Goal: Task Accomplishment & Management: Manage account settings

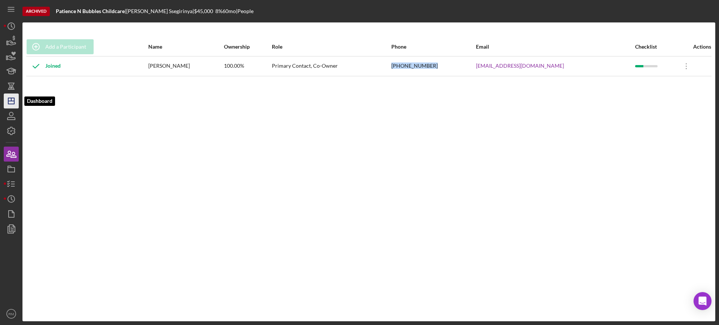
click at [6, 106] on icon "Icon/Dashboard" at bounding box center [11, 101] width 19 height 19
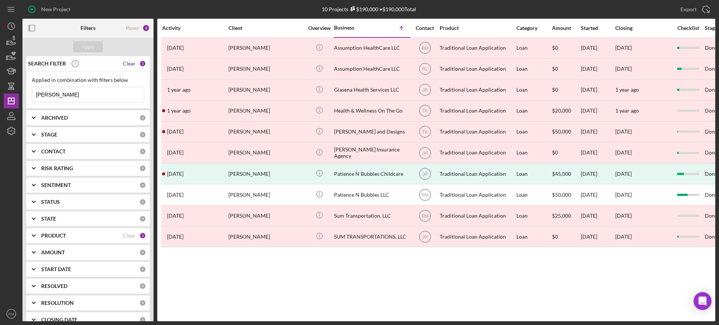
click at [126, 64] on div "Clear" at bounding box center [129, 64] width 13 height 6
click at [80, 47] on button "Apply" at bounding box center [88, 46] width 30 height 11
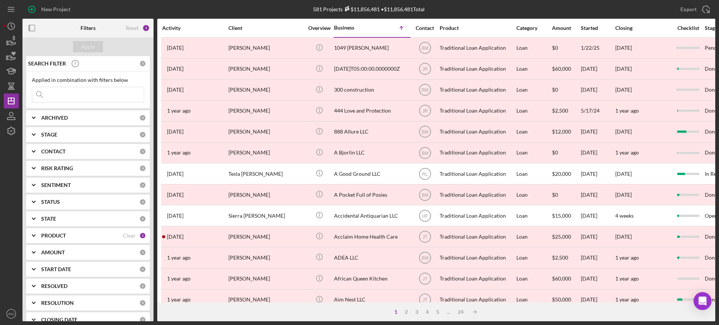
click at [56, 122] on div "ARCHIVED 0" at bounding box center [93, 117] width 105 height 15
click at [38, 163] on input "Archived" at bounding box center [35, 160] width 7 height 7
checkbox input "true"
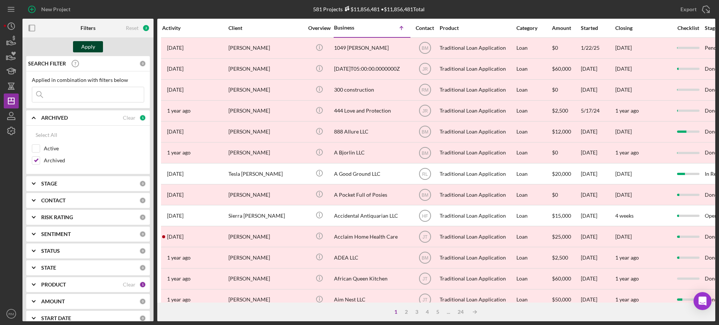
click at [92, 43] on div "Apply" at bounding box center [88, 46] width 14 height 11
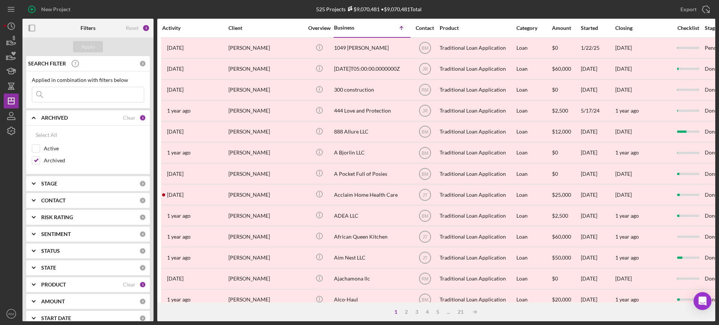
click at [30, 116] on icon "Icon/Expander" at bounding box center [33, 118] width 19 height 19
click at [60, 99] on input at bounding box center [88, 94] width 112 height 15
click at [126, 117] on div "Clear" at bounding box center [129, 118] width 13 height 6
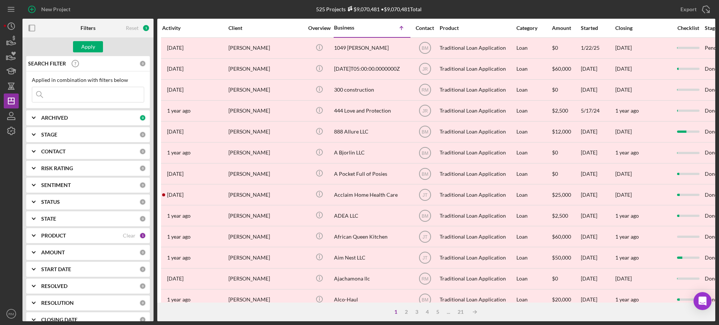
click at [90, 90] on input at bounding box center [88, 94] width 112 height 15
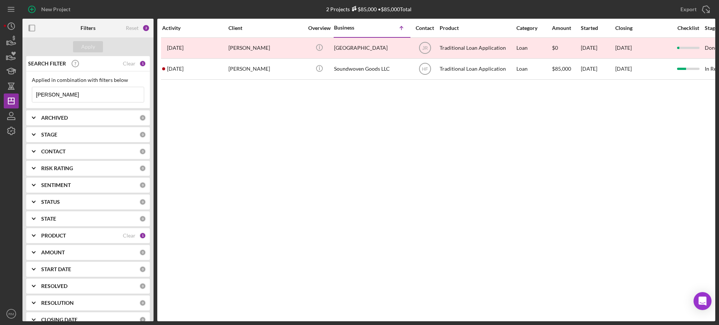
type input "[PERSON_NAME]"
click at [125, 64] on div "Clear" at bounding box center [129, 64] width 13 height 6
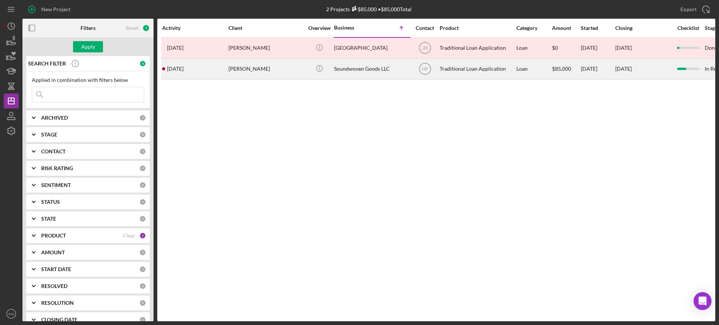
click at [337, 59] on div "Soundwoven Goods LLC" at bounding box center [371, 69] width 75 height 20
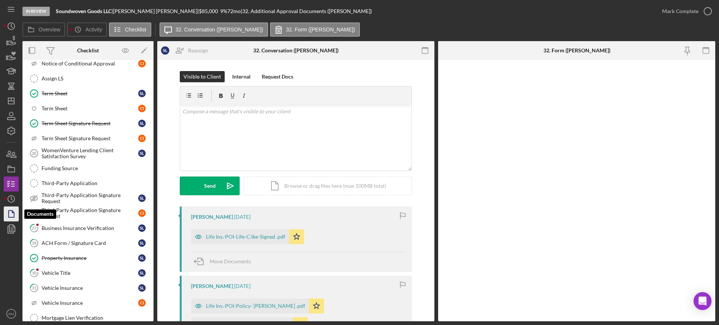
scroll to position [247, 0]
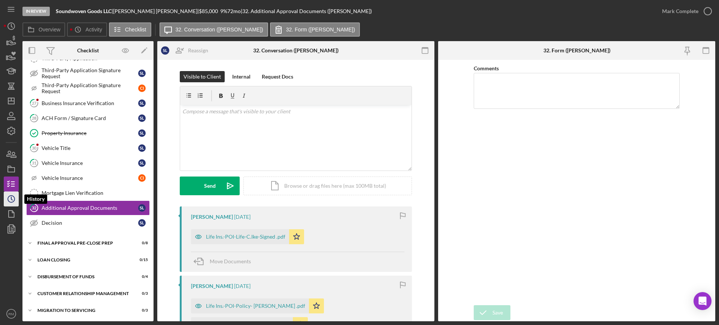
click at [11, 200] on icon "Icon/History" at bounding box center [11, 199] width 19 height 19
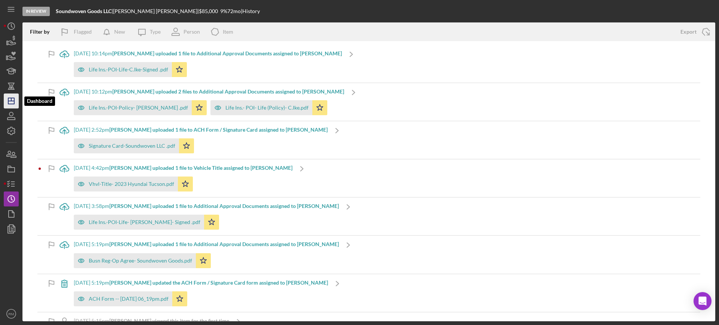
click at [12, 95] on icon "Icon/Dashboard" at bounding box center [11, 101] width 19 height 19
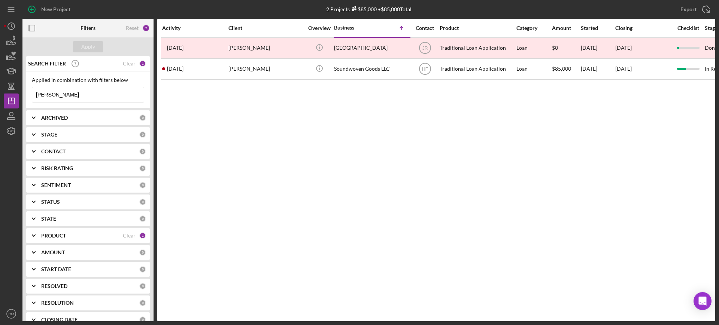
click at [91, 90] on input "[PERSON_NAME]" at bounding box center [88, 94] width 112 height 15
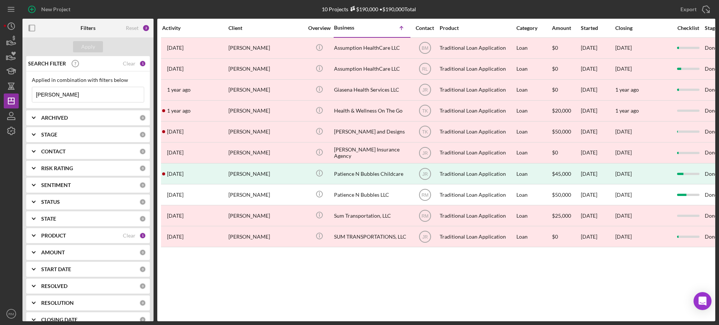
type input "[PERSON_NAME]"
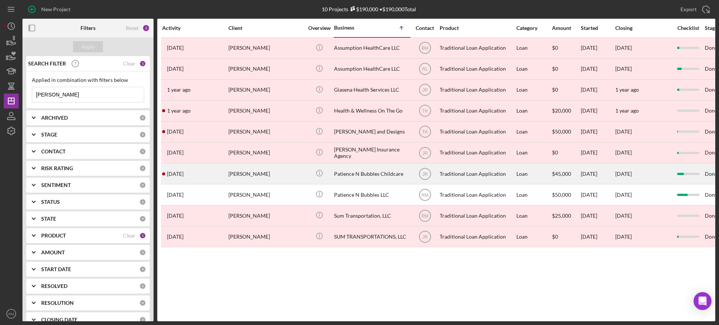
click at [291, 174] on div "[PERSON_NAME]" at bounding box center [265, 174] width 75 height 20
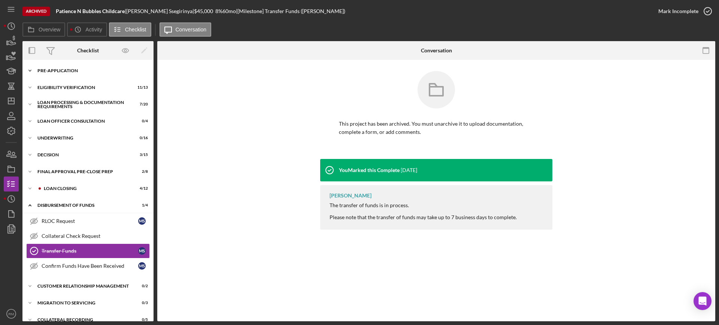
click at [76, 64] on div "Icon/Expander Pre-Application 7 / 10" at bounding box center [87, 70] width 131 height 15
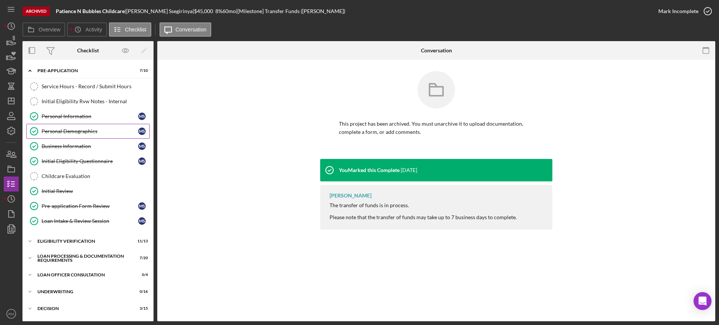
click at [79, 132] on div "Personal Demographics" at bounding box center [90, 131] width 97 height 6
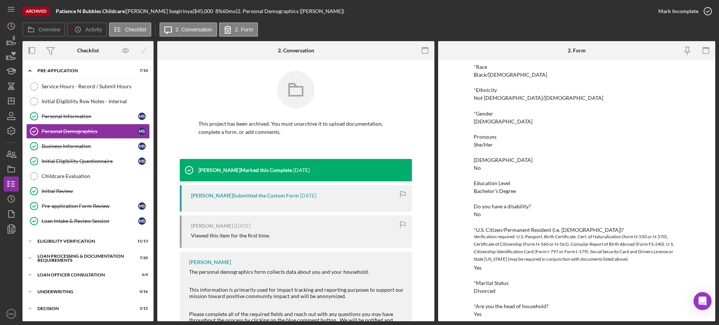
scroll to position [61, 0]
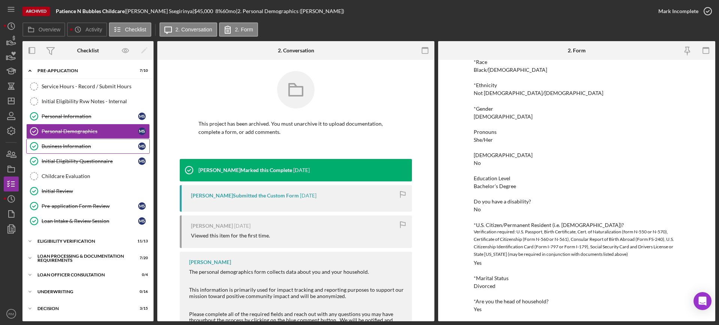
click at [91, 143] on div "Business Information" at bounding box center [90, 146] width 97 height 6
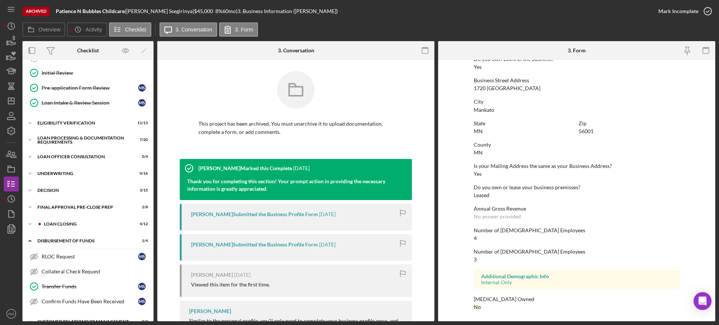
scroll to position [119, 0]
click at [73, 145] on div "Icon/Expander Loan Processing & Documentation Requirements 7 / 20" at bounding box center [87, 139] width 131 height 15
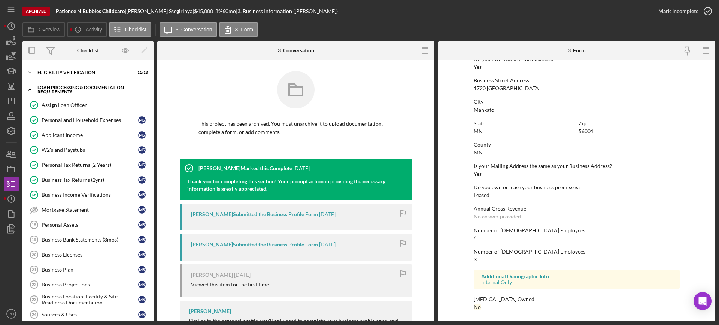
scroll to position [170, 0]
click at [79, 180] on div "Business Tax Returns (2yrs)" at bounding box center [90, 179] width 97 height 6
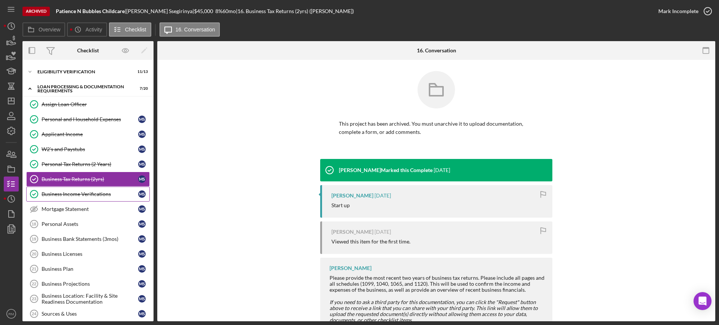
click at [104, 196] on div "Business Income Verifications" at bounding box center [90, 194] width 97 height 6
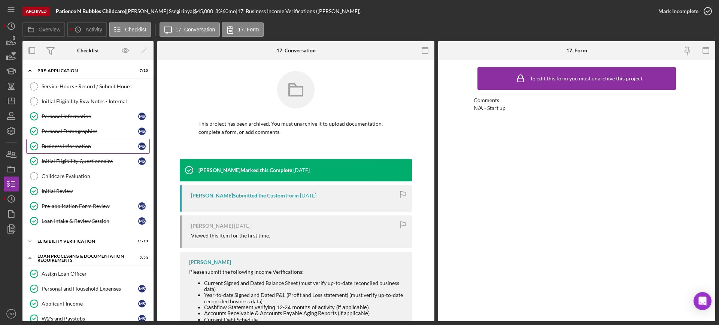
click at [80, 143] on link "Business Information Business Information M S" at bounding box center [88, 146] width 124 height 15
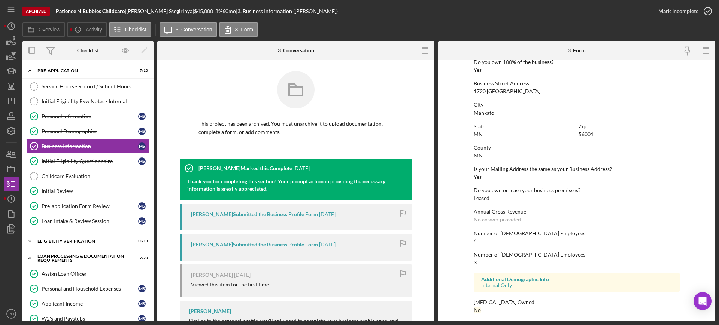
scroll to position [303, 0]
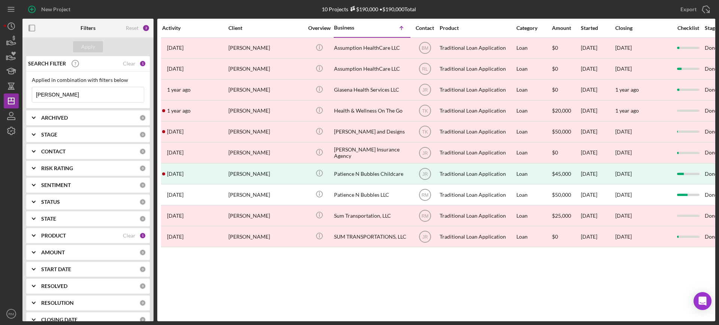
click at [71, 95] on input "[PERSON_NAME]" at bounding box center [88, 94] width 112 height 15
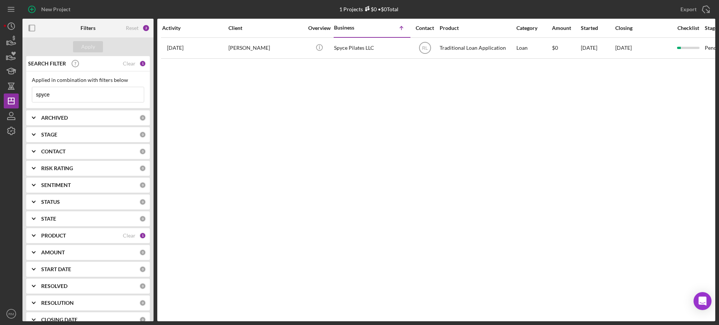
type input "spyce"
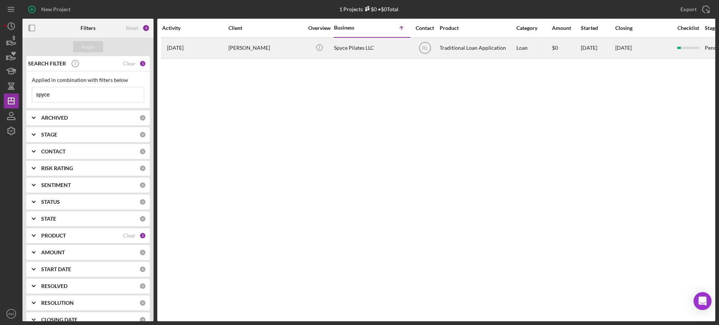
click at [234, 51] on div "Jacqueline Howard" at bounding box center [265, 48] width 75 height 20
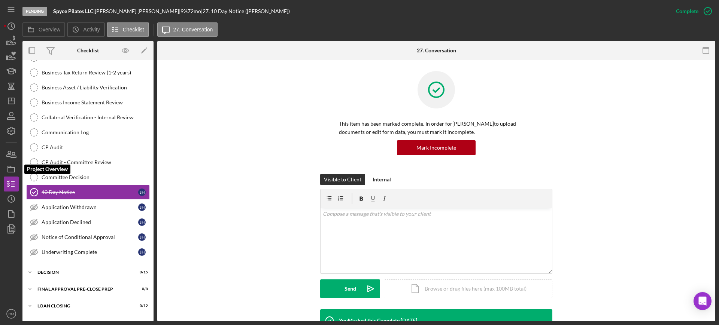
scroll to position [128, 0]
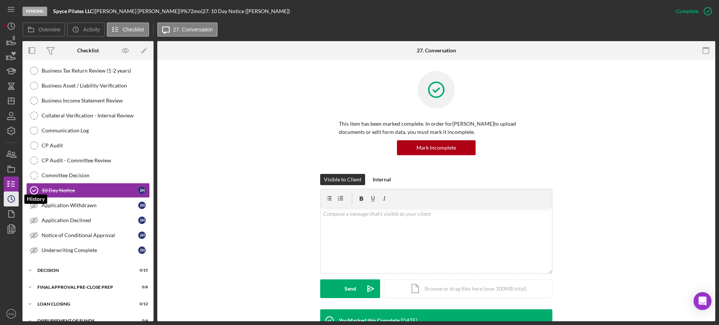
click at [12, 194] on icon "Icon/History" at bounding box center [11, 199] width 19 height 19
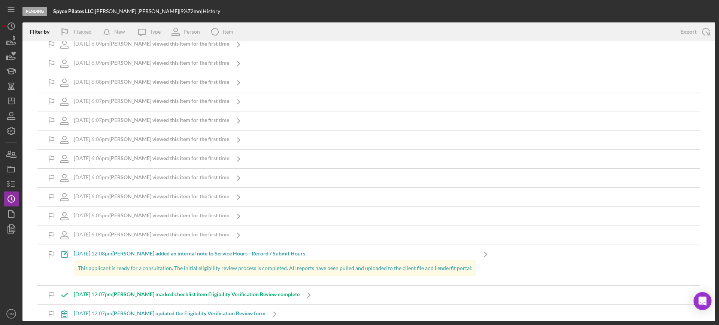
scroll to position [3463, 0]
click at [9, 103] on icon "Icon/Dashboard" at bounding box center [11, 101] width 19 height 19
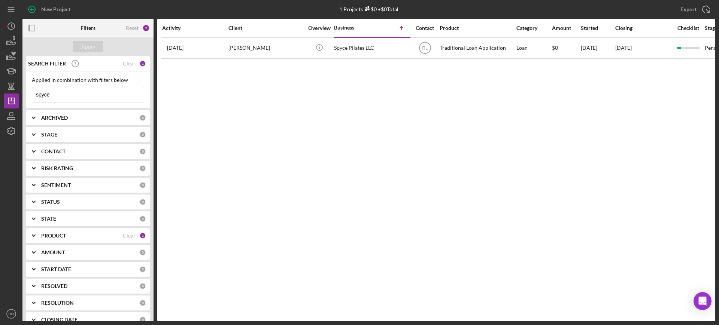
click at [72, 88] on input "spyce" at bounding box center [88, 94] width 112 height 15
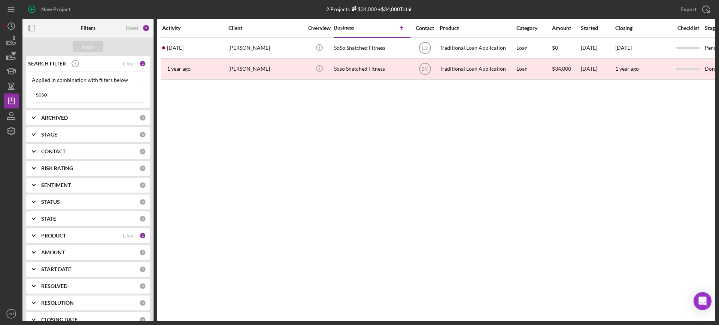
type input "soso"
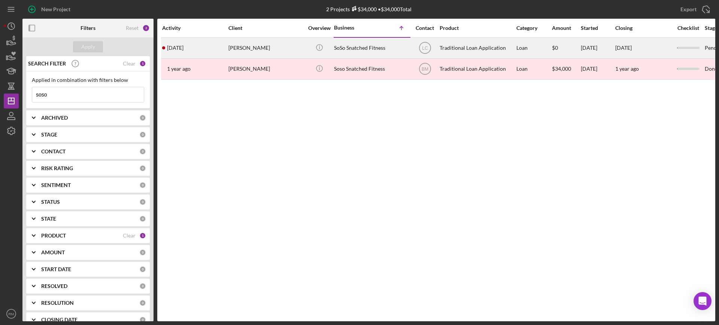
click at [281, 52] on div "Makiosu Wilson" at bounding box center [265, 48] width 75 height 20
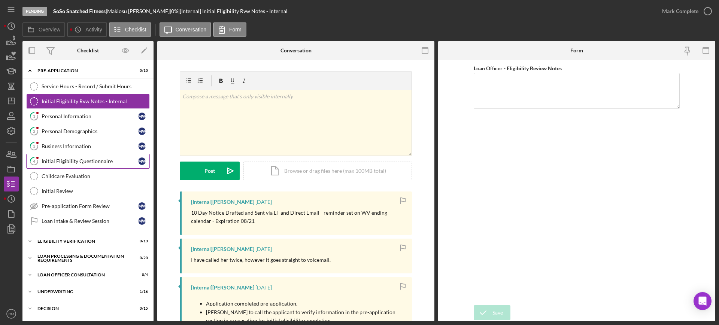
scroll to position [100, 0]
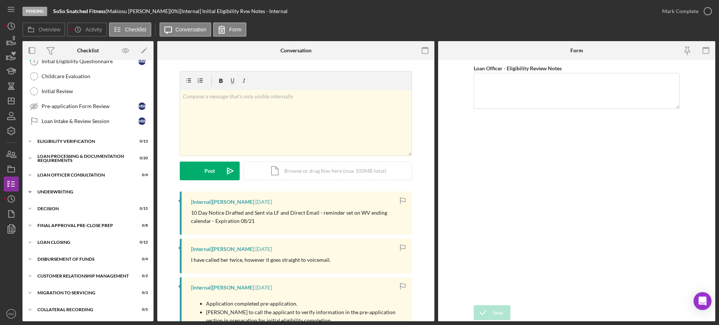
click at [74, 188] on div "Icon/Expander Underwriting 1 / 16" at bounding box center [87, 192] width 131 height 15
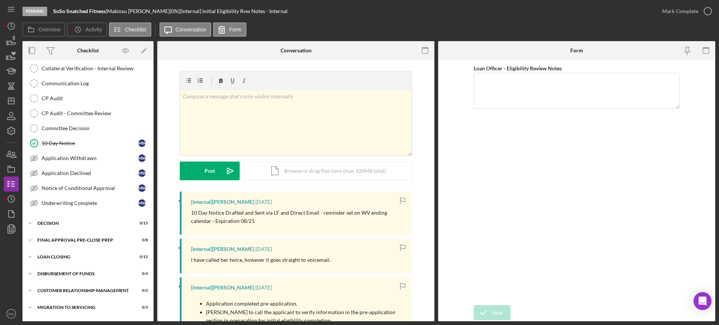
scroll to position [329, 0]
click at [83, 164] on link "Application Withdrawn Application Withdrawn M W" at bounding box center [88, 158] width 124 height 15
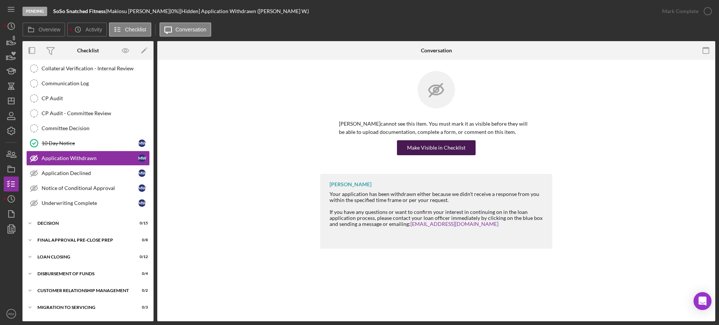
click at [410, 151] on div "Make Visible in Checklist" at bounding box center [436, 147] width 58 height 15
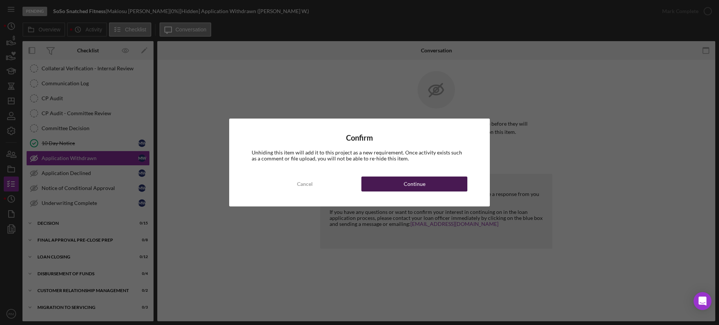
click at [424, 181] on div "Continue" at bounding box center [415, 184] width 22 height 15
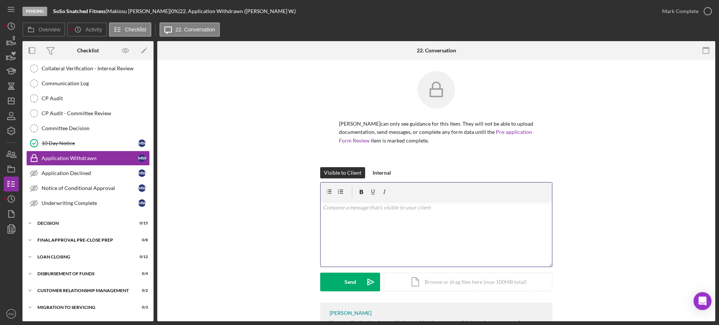
click at [380, 207] on p at bounding box center [436, 208] width 227 height 8
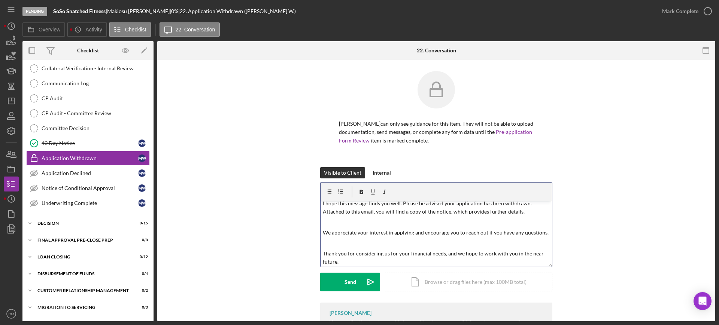
scroll to position [27, 0]
click at [418, 281] on div "Icon/Document Browse or drag files here (max 100MB total) Tap to choose files o…" at bounding box center [468, 282] width 168 height 19
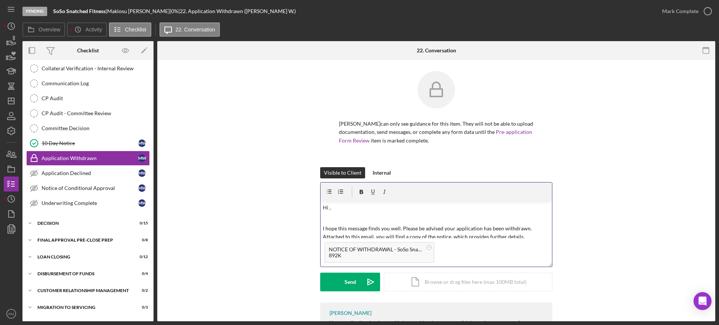
click at [352, 208] on p "Hi ," at bounding box center [436, 208] width 227 height 8
click at [326, 276] on button "Send Icon/icon-invite-send" at bounding box center [350, 282] width 60 height 19
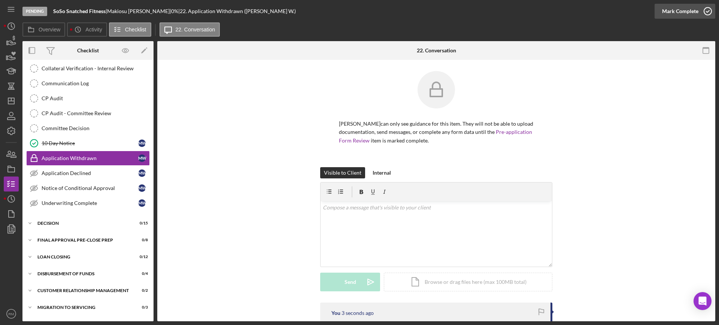
click at [671, 9] on div "Mark Complete" at bounding box center [680, 11] width 36 height 15
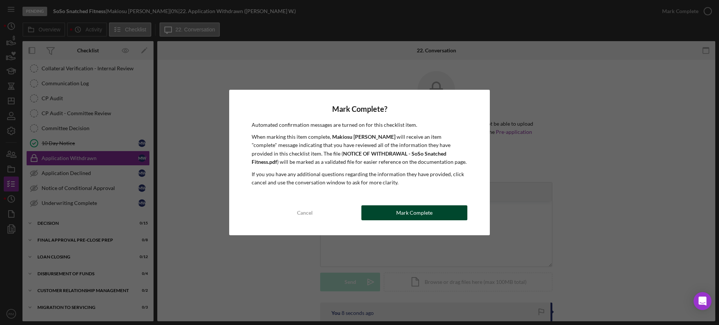
click at [447, 209] on button "Mark Complete" at bounding box center [414, 213] width 106 height 15
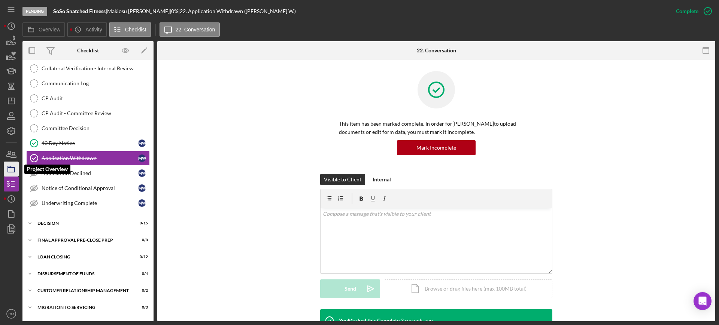
click at [9, 166] on polygon "button" at bounding box center [10, 166] width 4 height 1
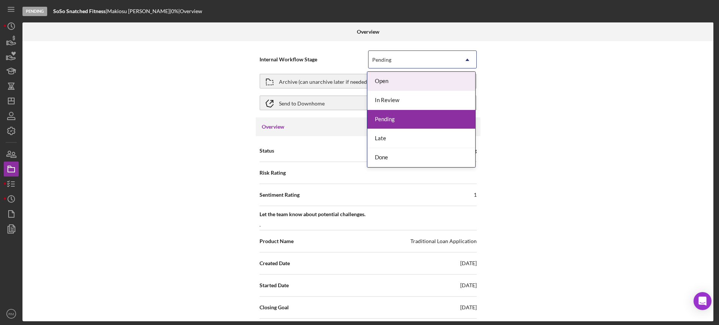
click at [386, 58] on div "Pending" at bounding box center [381, 60] width 19 height 6
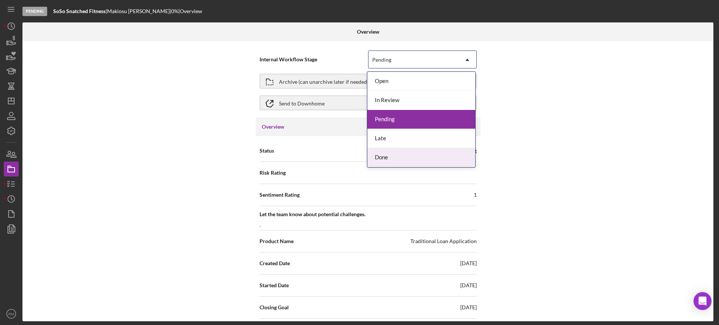
click at [383, 156] on div "Done" at bounding box center [421, 157] width 108 height 19
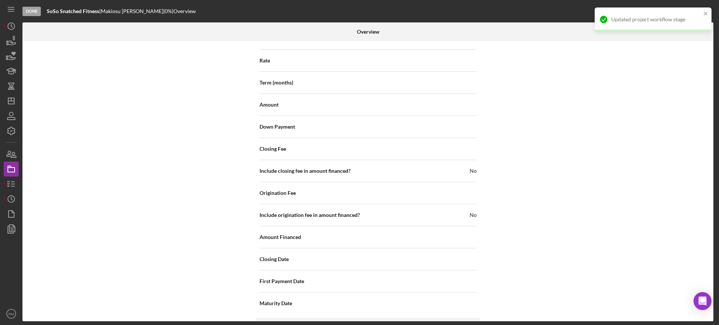
scroll to position [864, 0]
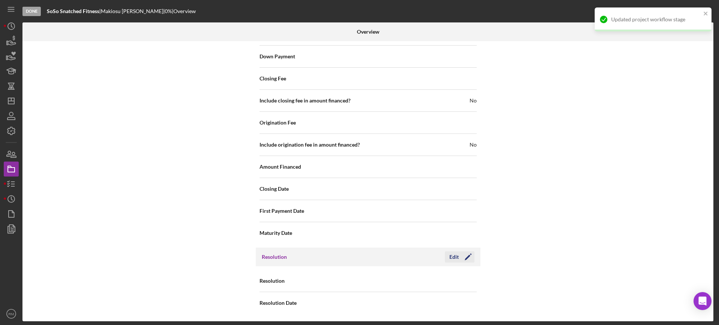
click at [447, 252] on button "Edit Icon/Edit" at bounding box center [460, 257] width 30 height 11
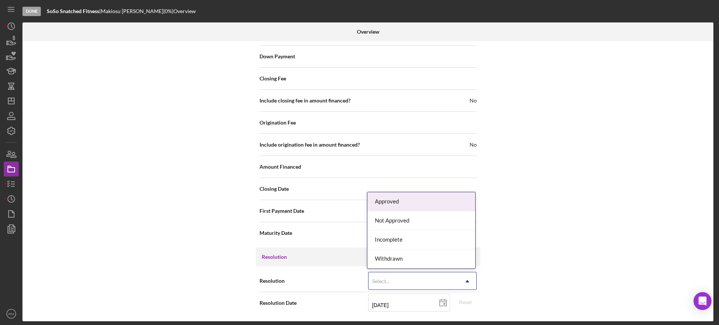
click at [418, 278] on div "Select..." at bounding box center [413, 281] width 90 height 17
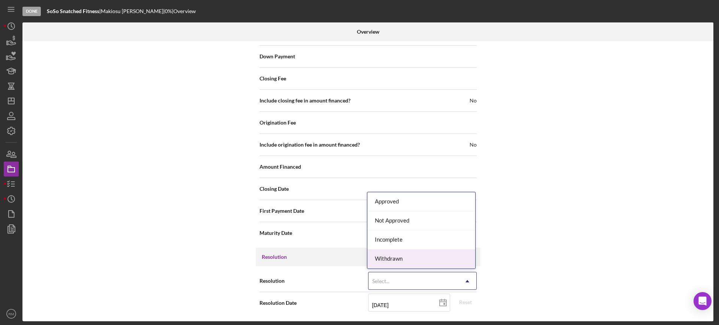
click at [409, 268] on div "Withdrawn" at bounding box center [421, 259] width 108 height 19
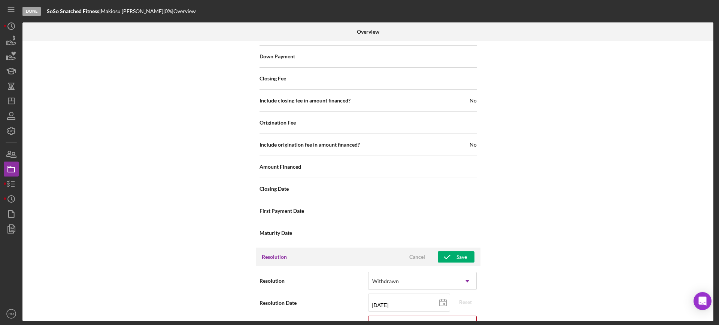
scroll to position [912, 0]
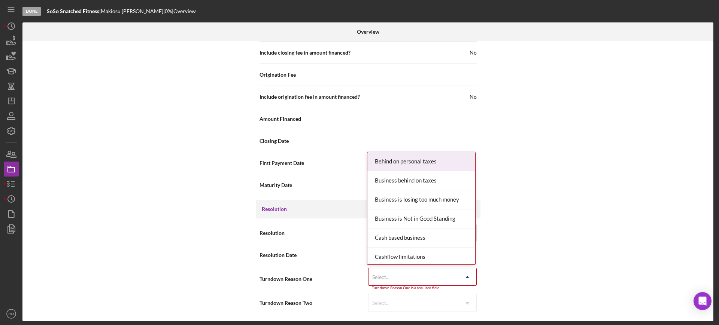
click at [401, 274] on div "Select..." at bounding box center [413, 277] width 90 height 17
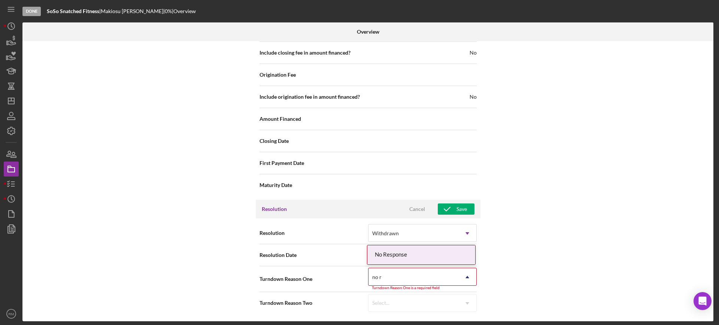
type input "no re"
click at [400, 258] on div "No Response" at bounding box center [421, 255] width 108 height 19
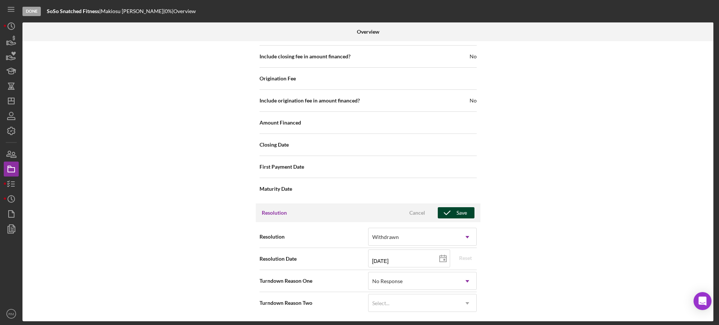
click at [446, 213] on icon "button" at bounding box center [447, 213] width 19 height 19
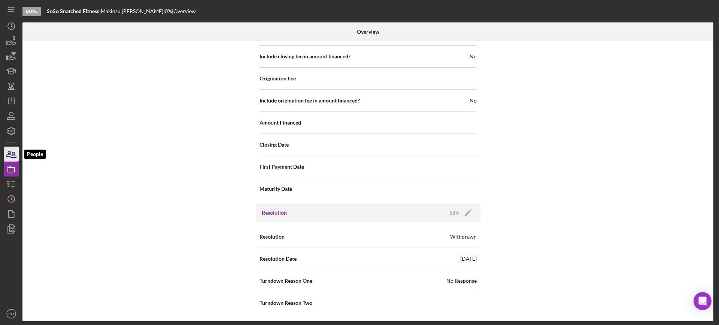
click at [15, 156] on icon "button" at bounding box center [11, 154] width 19 height 19
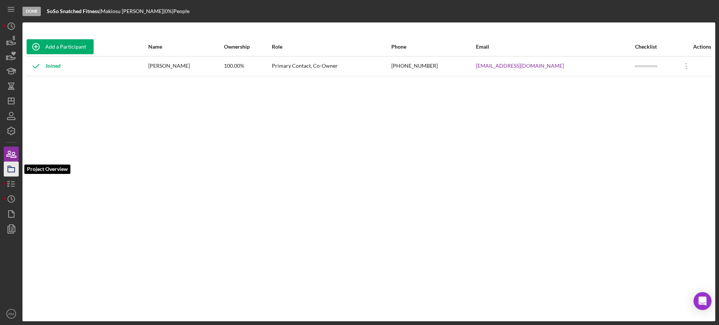
click at [9, 175] on icon "button" at bounding box center [11, 169] width 19 height 19
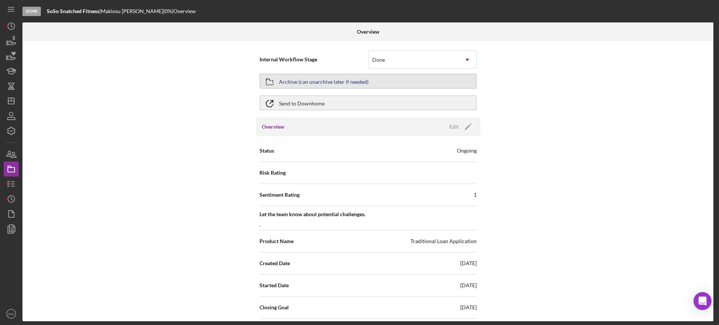
click at [326, 84] on div "Archive (can unarchive later if needed)" at bounding box center [323, 81] width 89 height 13
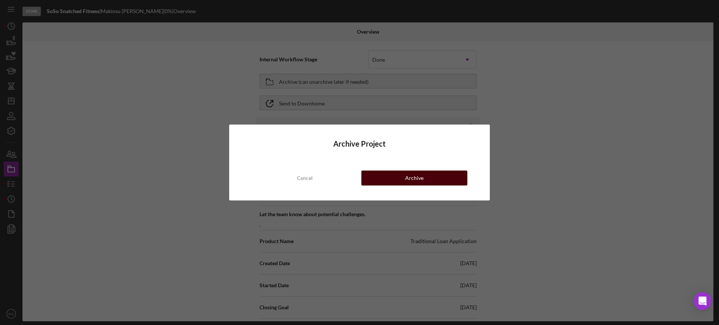
click at [377, 175] on button "Archive" at bounding box center [414, 178] width 106 height 15
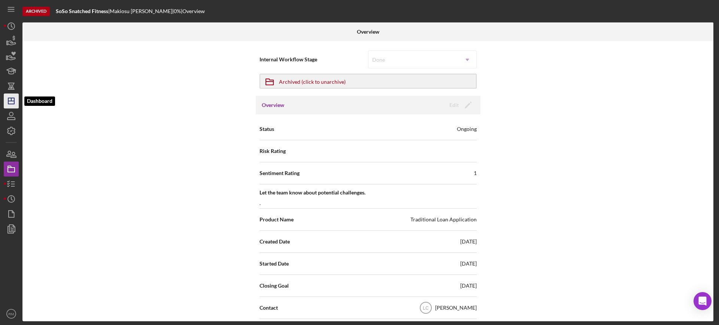
click at [12, 100] on icon "Icon/Dashboard" at bounding box center [11, 101] width 19 height 19
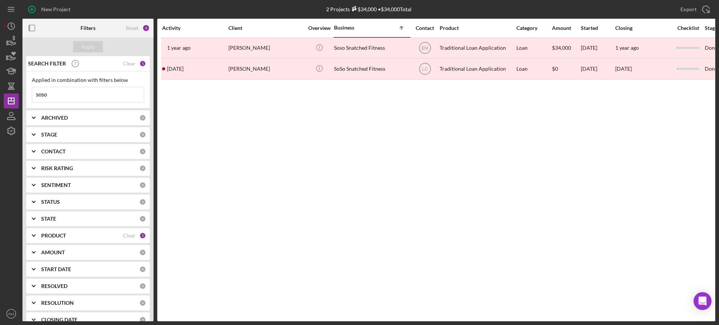
click at [69, 90] on input "soso" at bounding box center [88, 94] width 112 height 15
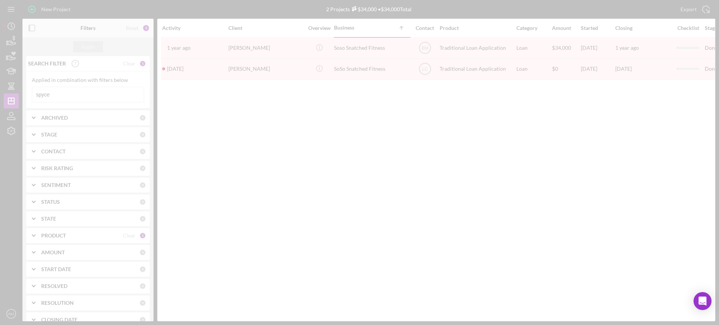
type input "spyce"
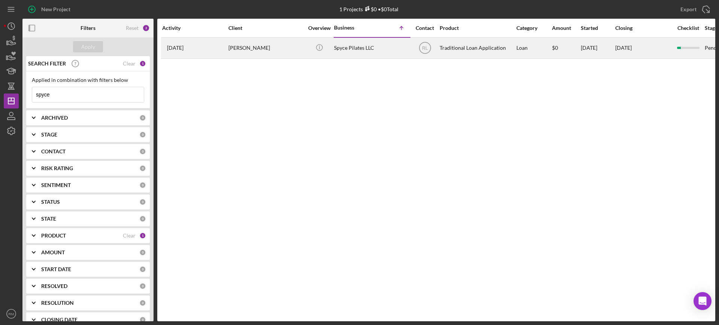
click at [352, 49] on div "Spyce Pilates LLC" at bounding box center [371, 48] width 75 height 20
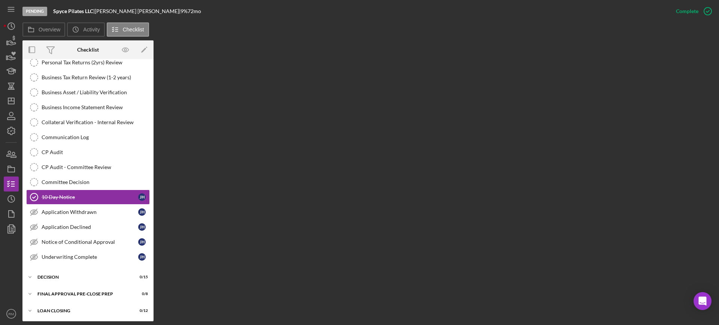
scroll to position [128, 0]
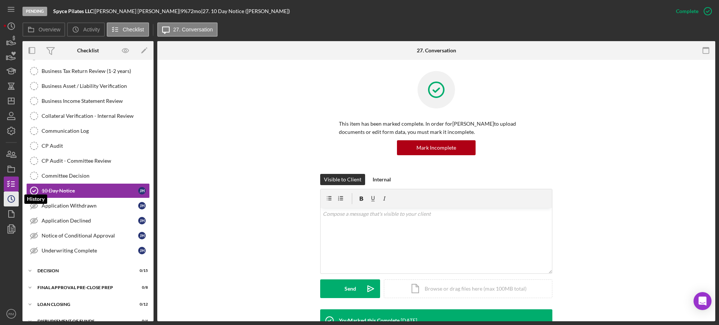
click at [13, 203] on icon "Icon/History" at bounding box center [11, 199] width 19 height 19
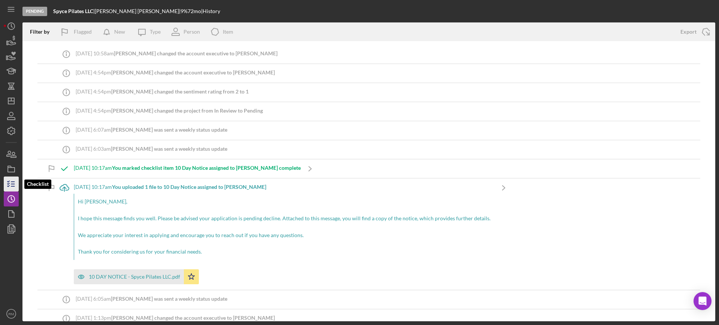
click at [12, 186] on line "button" at bounding box center [12, 186] width 3 height 0
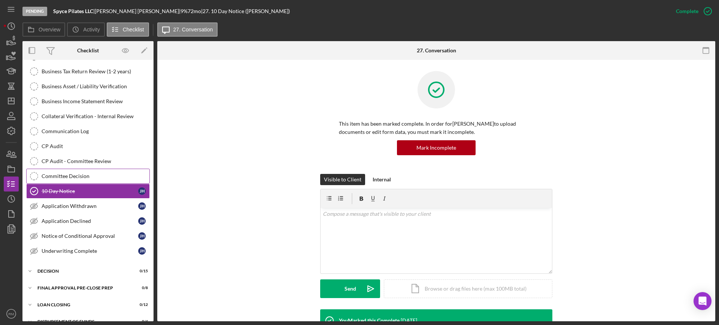
scroll to position [128, 0]
click at [92, 206] on div "Application Withdrawn" at bounding box center [90, 206] width 97 height 6
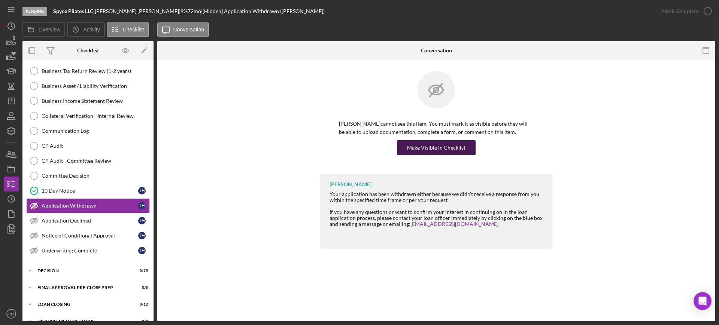
click at [447, 152] on div "Make Visible in Checklist" at bounding box center [436, 147] width 58 height 15
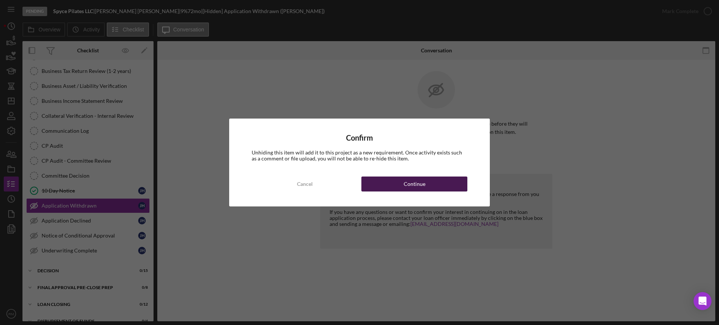
click at [422, 186] on div "Continue" at bounding box center [415, 184] width 22 height 15
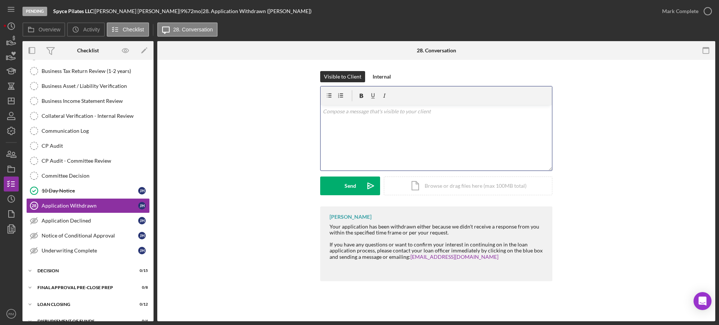
click at [428, 115] on p at bounding box center [436, 111] width 227 height 8
paste div
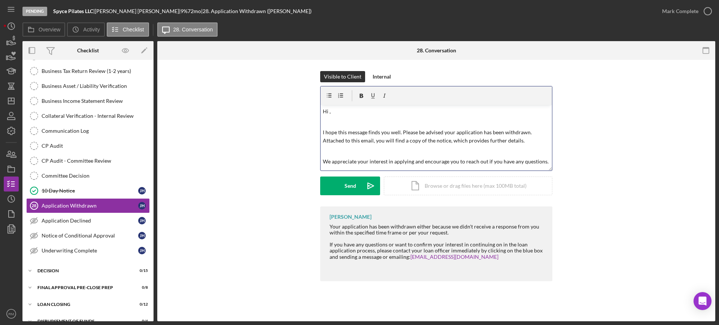
click at [428, 115] on p "Hi ," at bounding box center [436, 111] width 227 height 8
click at [418, 186] on div "Icon/Document Browse or drag files here (max 100MB total) Tap to choose files o…" at bounding box center [468, 186] width 168 height 19
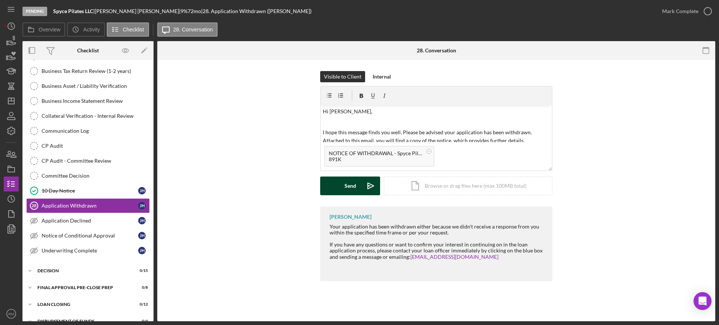
click at [341, 182] on button "Send Icon/icon-invite-send" at bounding box center [350, 186] width 60 height 19
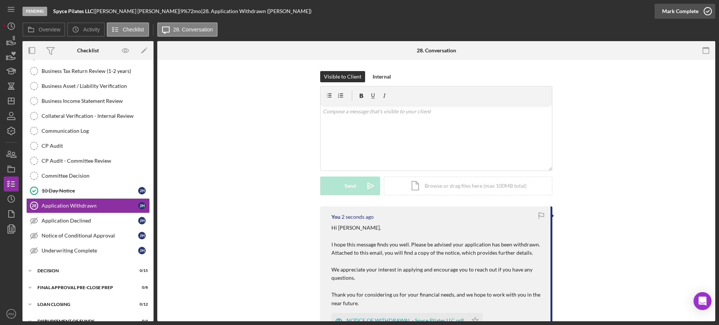
click at [681, 15] on div "Mark Complete" at bounding box center [680, 11] width 36 height 15
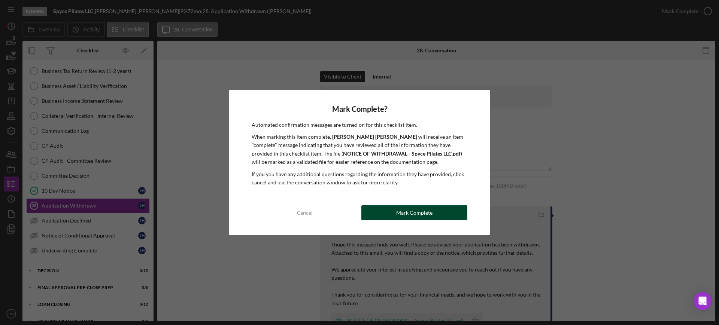
click at [385, 210] on button "Mark Complete" at bounding box center [414, 213] width 106 height 15
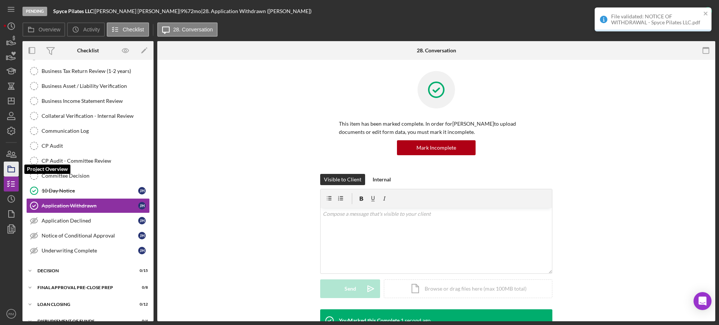
click at [9, 173] on icon "button" at bounding box center [11, 169] width 19 height 19
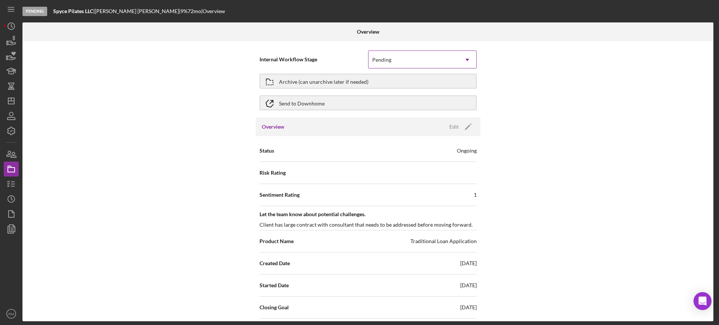
click at [407, 58] on div "Pending" at bounding box center [413, 59] width 90 height 17
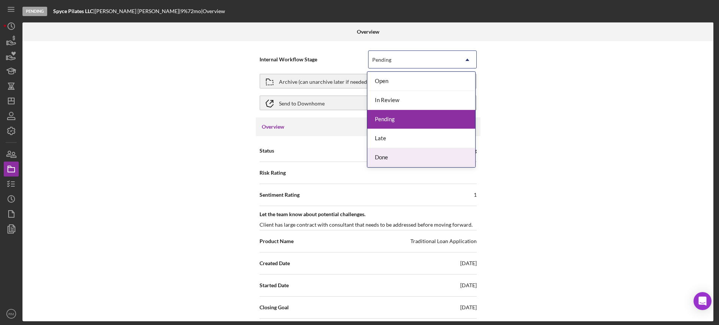
click at [392, 160] on div "Done" at bounding box center [421, 157] width 108 height 19
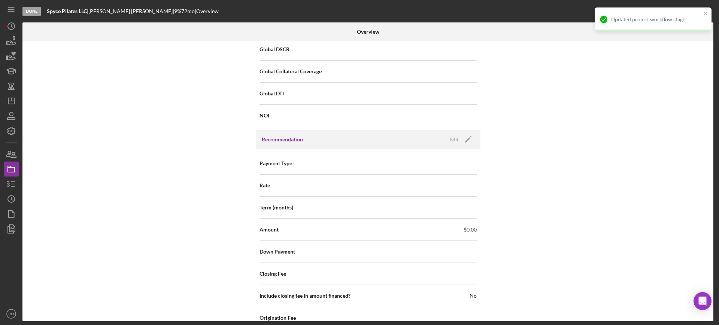
scroll to position [771, 0]
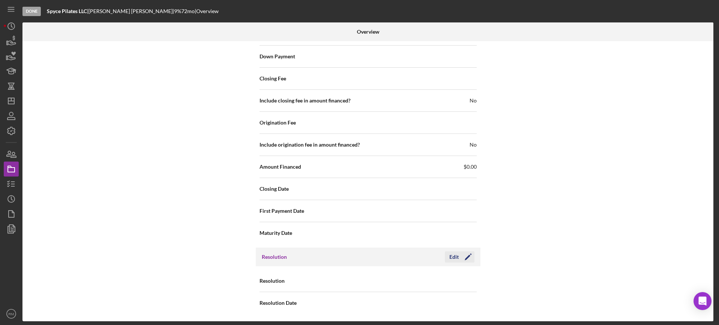
click at [450, 254] on div "Edit" at bounding box center [453, 257] width 9 height 11
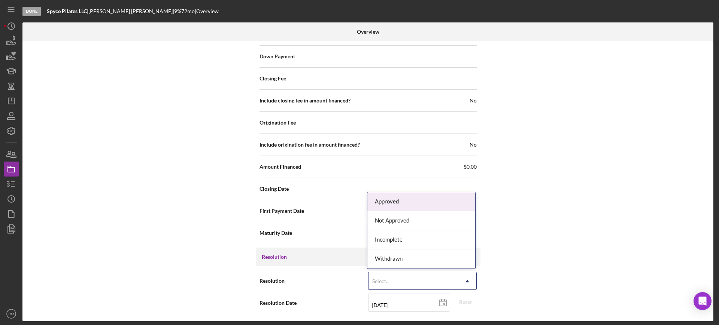
click at [413, 276] on div "Select..." at bounding box center [413, 281] width 90 height 17
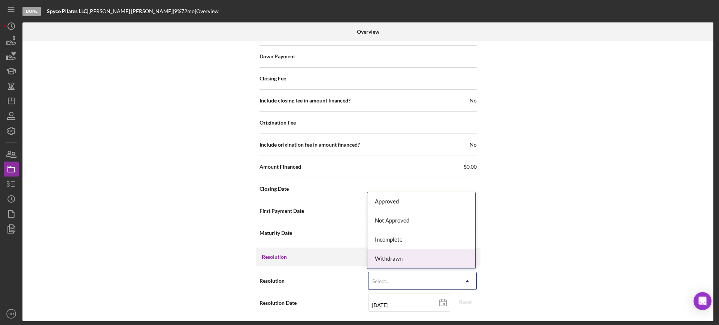
click at [399, 260] on div "Withdrawn" at bounding box center [421, 259] width 108 height 19
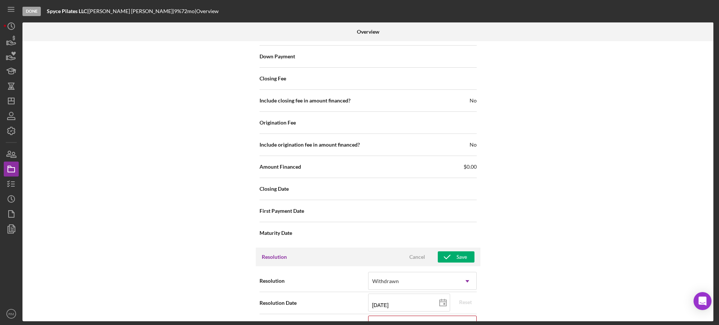
scroll to position [818, 0]
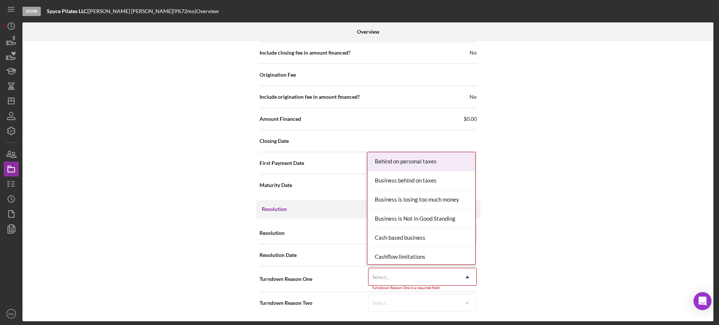
click at [390, 273] on div "Select..." at bounding box center [413, 277] width 90 height 17
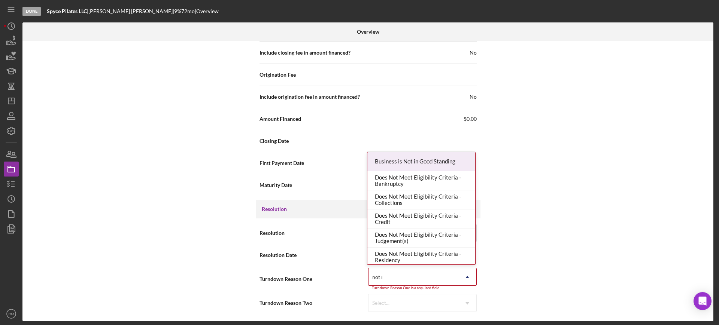
type input "not re"
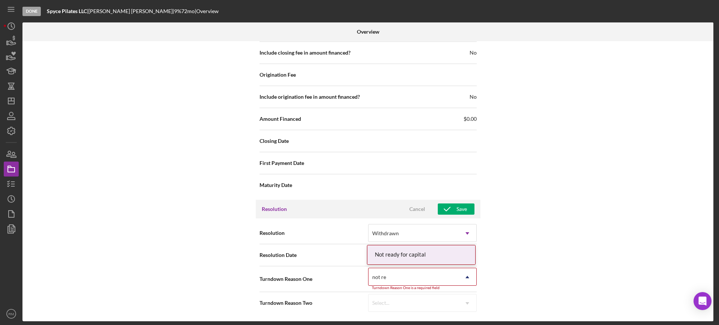
click at [407, 253] on div "Not ready for capital" at bounding box center [421, 255] width 108 height 19
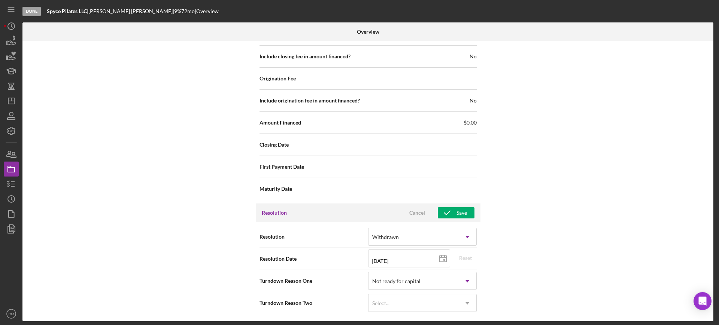
scroll to position [815, 0]
click at [458, 211] on div "Save" at bounding box center [461, 212] width 10 height 11
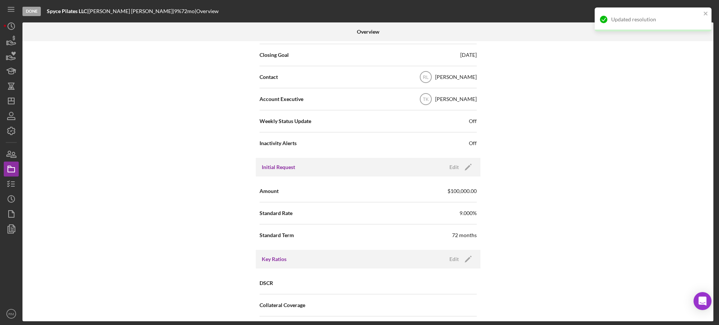
scroll to position [0, 0]
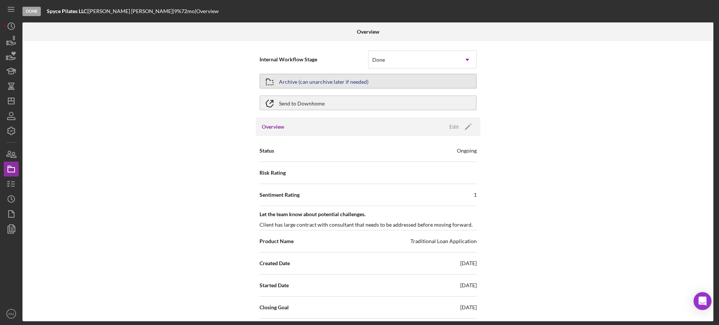
click at [342, 81] on div "Archive (can unarchive later if needed)" at bounding box center [323, 81] width 89 height 13
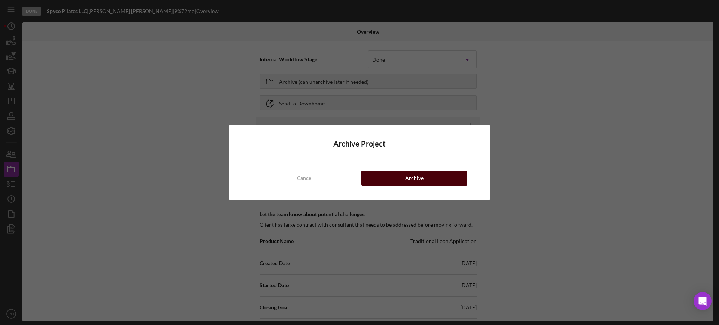
click at [386, 183] on button "Archive" at bounding box center [414, 178] width 106 height 15
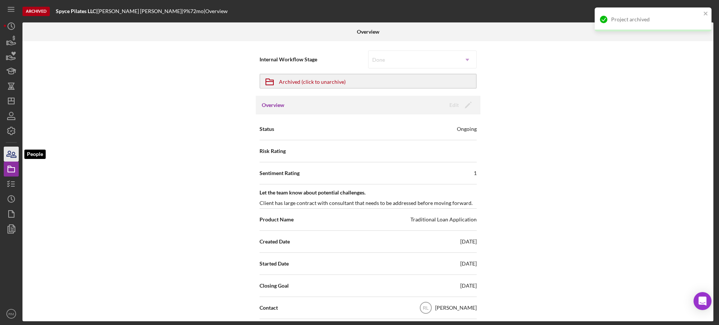
click at [18, 154] on icon "button" at bounding box center [11, 154] width 19 height 19
